Goal: Transaction & Acquisition: Purchase product/service

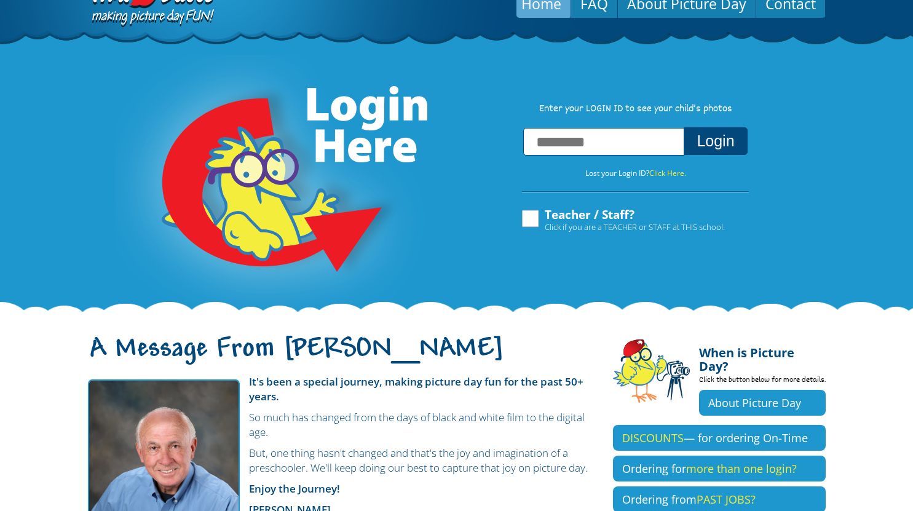
scroll to position [62, 0]
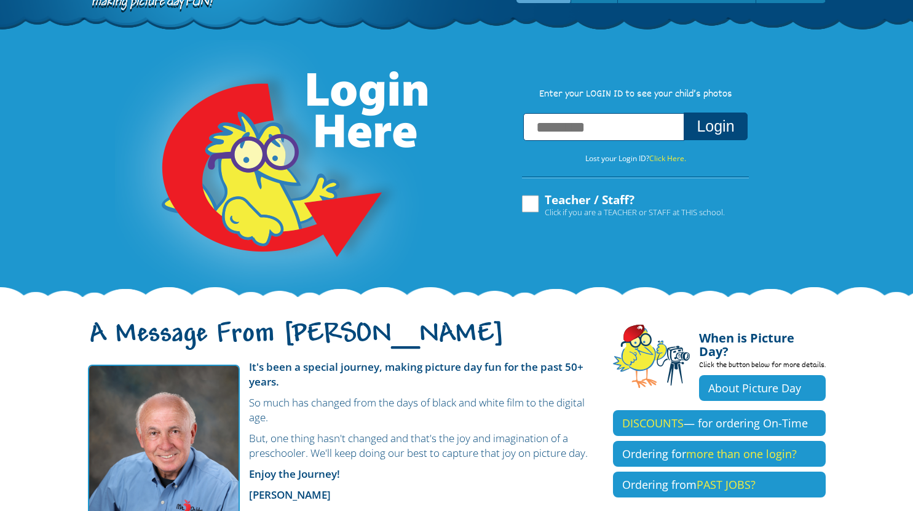
click at [610, 138] on input "text" at bounding box center [603, 127] width 161 height 28
type input "**********"
drag, startPoint x: 730, startPoint y: 127, endPoint x: 641, endPoint y: 204, distance: 116.9
click at [730, 127] on button "Login" at bounding box center [715, 127] width 63 height 28
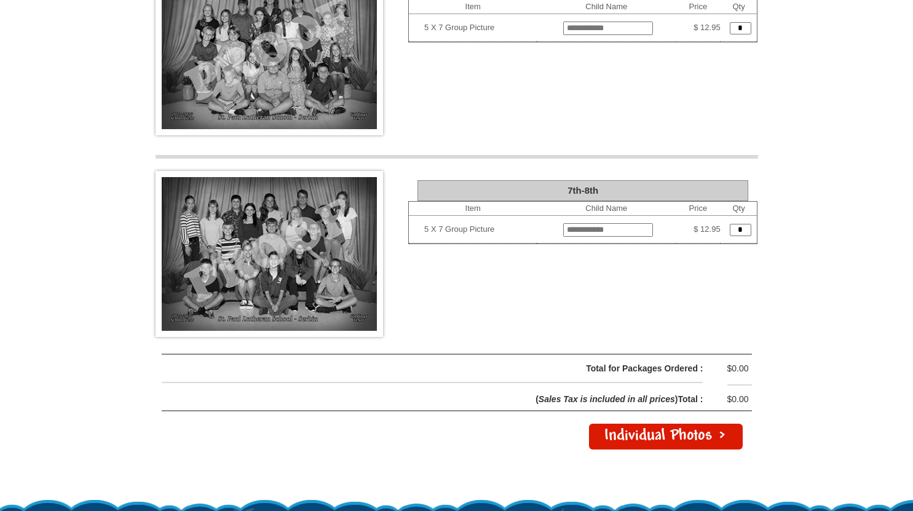
scroll to position [2517, 0]
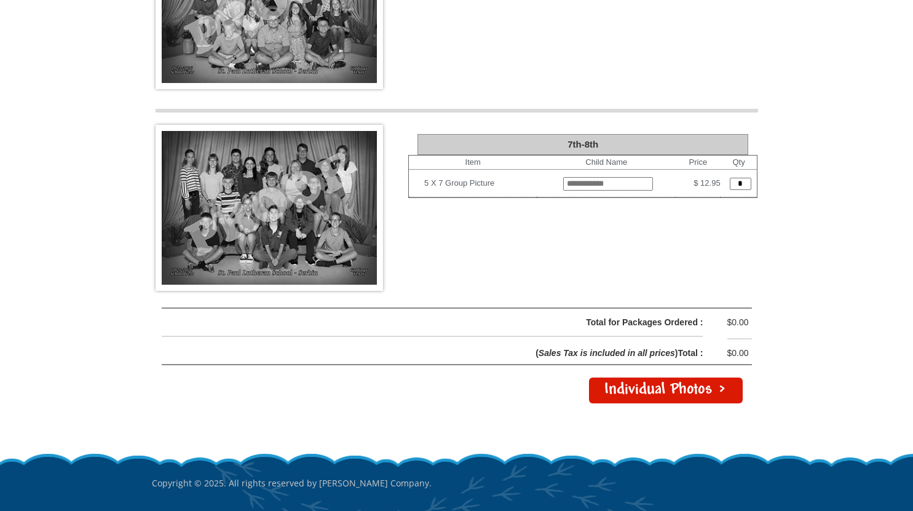
click at [685, 378] on link "Individual Photos >" at bounding box center [666, 391] width 154 height 26
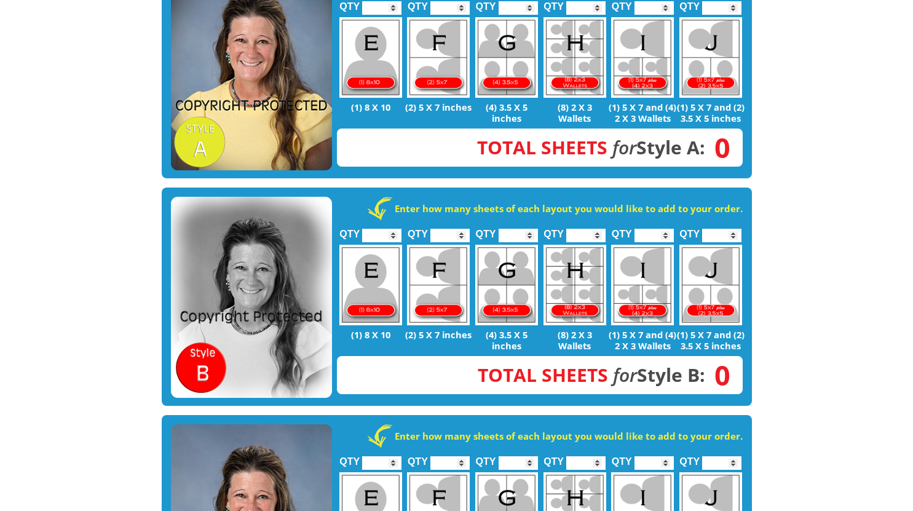
scroll to position [123, 0]
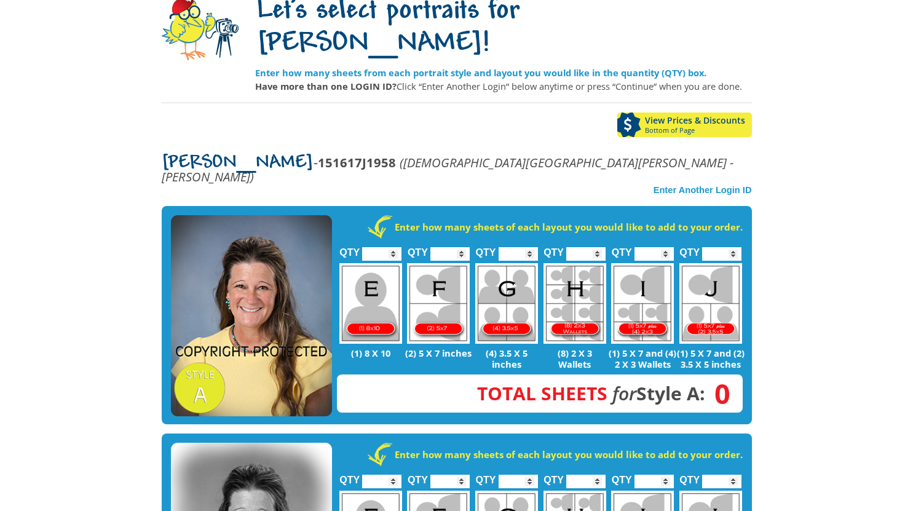
click at [226, 253] on img at bounding box center [251, 316] width 161 height 202
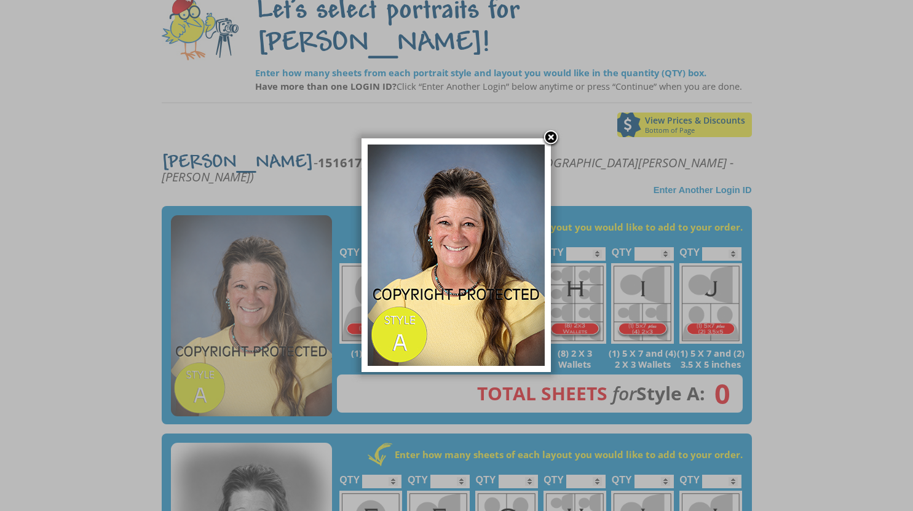
click at [476, 306] on img at bounding box center [456, 255] width 177 height 221
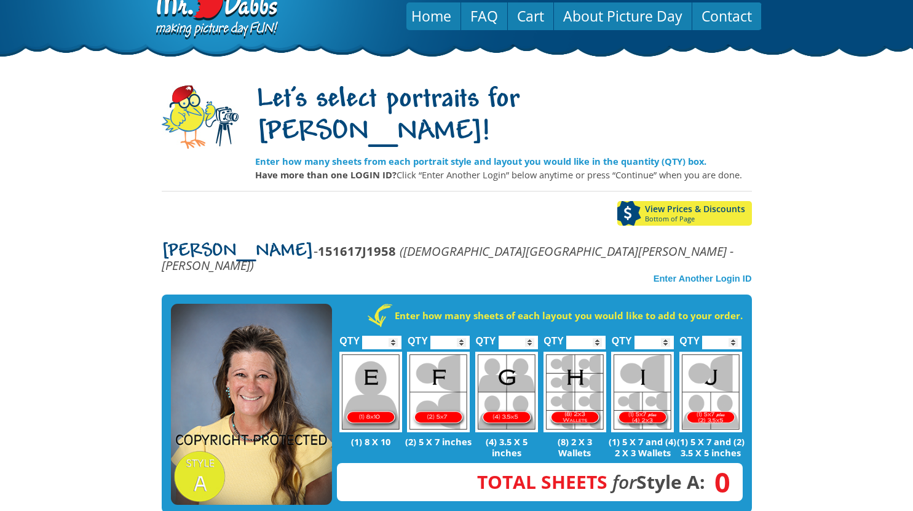
scroll to position [0, 0]
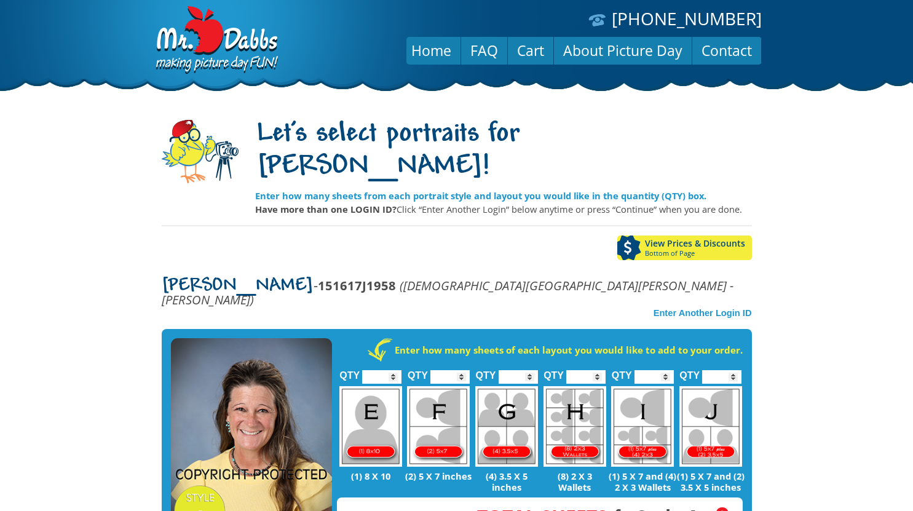
click at [372, 386] on img at bounding box center [371, 426] width 63 height 81
click at [394, 370] on input "*" at bounding box center [381, 377] width 39 height 14
type input "*"
click at [394, 370] on input "*" at bounding box center [381, 377] width 39 height 14
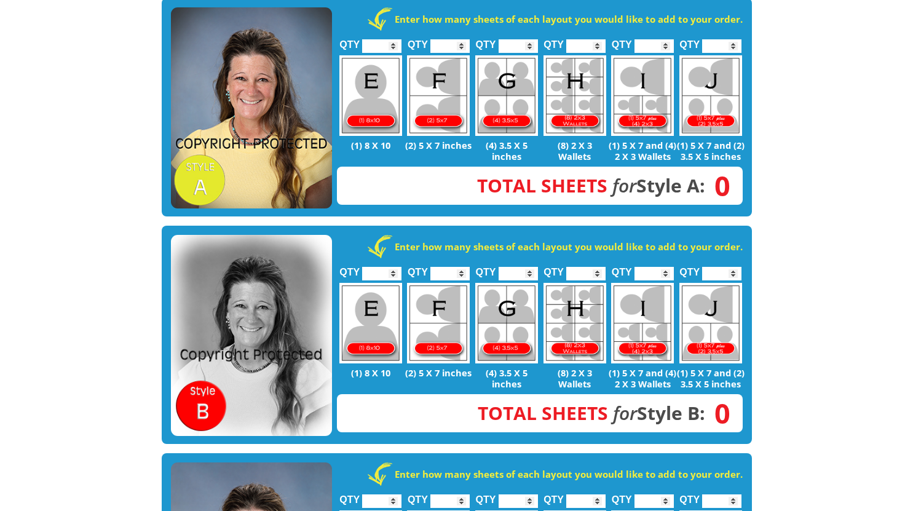
scroll to position [246, 0]
